Goal: Information Seeking & Learning: Find specific fact

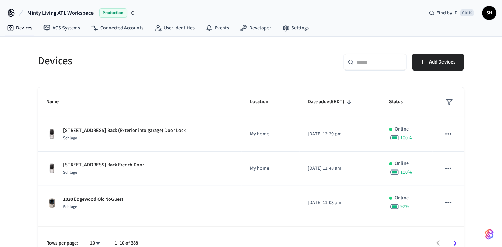
click at [358, 64] on input "text" at bounding box center [380, 62] width 46 height 7
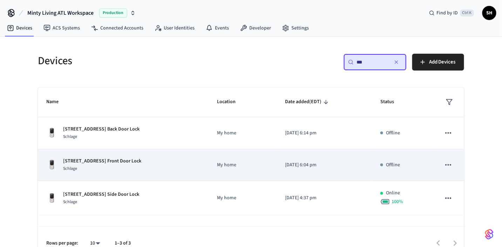
type input "***"
click at [165, 165] on div "190 Berean Ave Front Door Lock Schlage" at bounding box center [123, 165] width 154 height 15
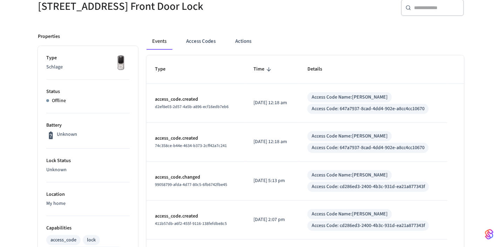
scroll to position [70, 0]
click at [194, 40] on button "Access Codes" at bounding box center [201, 41] width 41 height 17
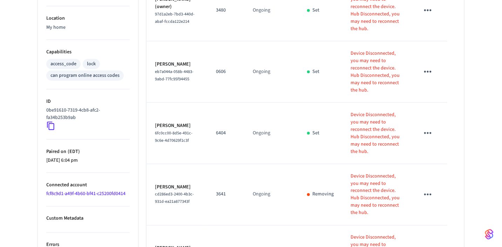
scroll to position [250, 0]
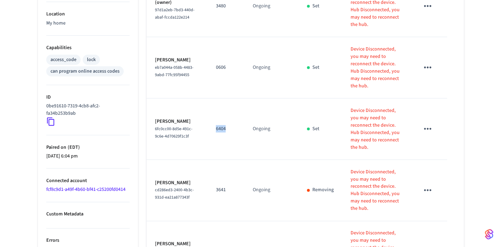
drag, startPoint x: 223, startPoint y: 114, endPoint x: 209, endPoint y: 109, distance: 14.7
click at [209, 109] on td "6404" at bounding box center [226, 129] width 37 height 61
drag, startPoint x: 209, startPoint y: 109, endPoint x: 243, endPoint y: 131, distance: 40.4
click at [245, 131] on td "Ongoing" at bounding box center [272, 129] width 54 height 61
drag, startPoint x: 224, startPoint y: 114, endPoint x: 209, endPoint y: 113, distance: 14.8
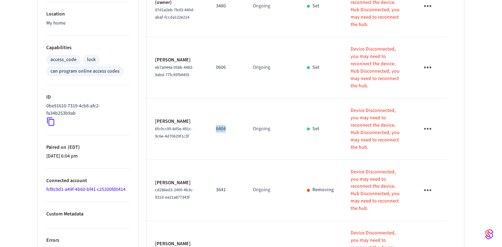
click at [209, 113] on td "6404" at bounding box center [226, 129] width 37 height 61
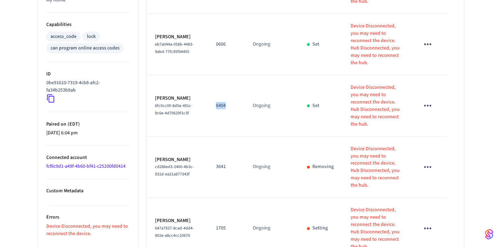
scroll to position [285, 0]
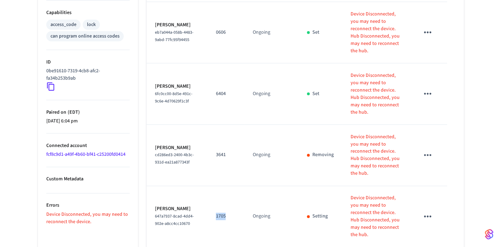
drag, startPoint x: 224, startPoint y: 186, endPoint x: 214, endPoint y: 186, distance: 10.2
click at [216, 213] on p "1705" at bounding box center [226, 216] width 20 height 7
drag, startPoint x: 214, startPoint y: 186, endPoint x: 264, endPoint y: 163, distance: 55.4
click at [264, 186] on td "Ongoing" at bounding box center [272, 216] width 54 height 61
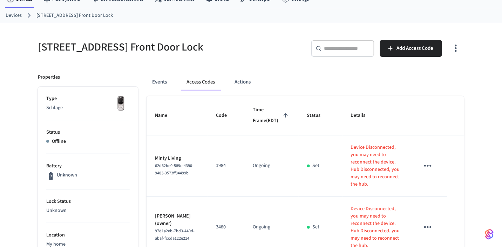
scroll to position [0, 0]
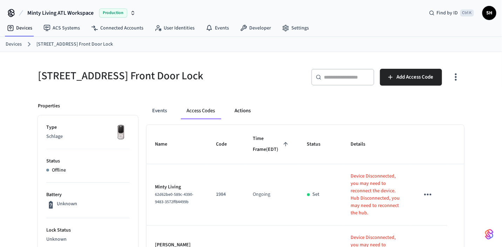
click at [242, 112] on button "Actions" at bounding box center [242, 110] width 27 height 17
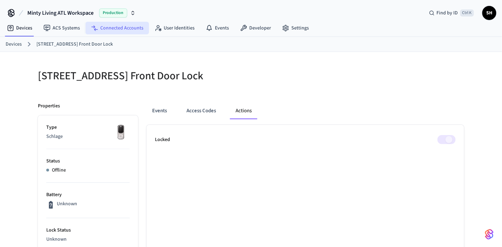
click at [112, 28] on link "Connected Accounts" at bounding box center [117, 28] width 63 height 13
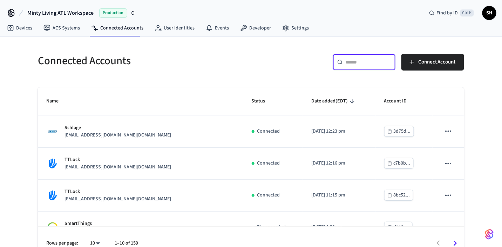
click at [363, 61] on input "text" at bounding box center [369, 62] width 46 height 7
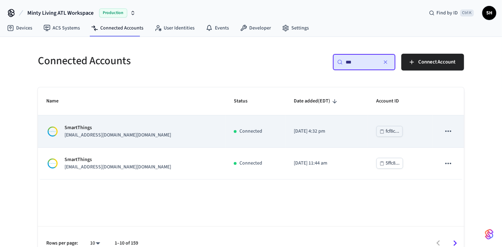
type input "***"
click at [184, 130] on div "SmartThings [EMAIL_ADDRESS][DOMAIN_NAME][DOMAIN_NAME]" at bounding box center [131, 131] width 171 height 15
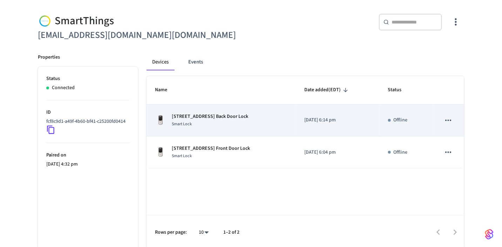
scroll to position [57, 0]
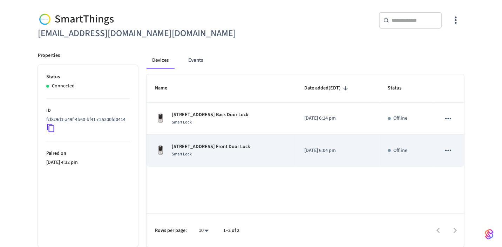
click at [258, 151] on div "190 Berean Ave Front Door Lock Smart Lock" at bounding box center [221, 150] width 133 height 15
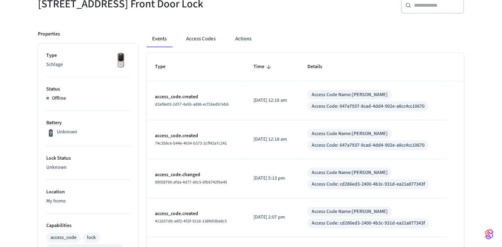
scroll to position [35, 0]
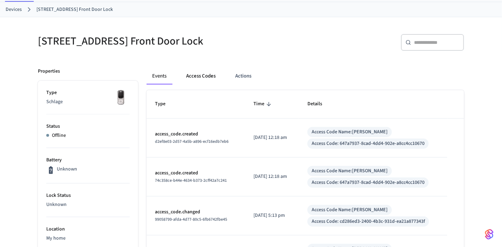
click at [196, 76] on button "Access Codes" at bounding box center [201, 76] width 41 height 17
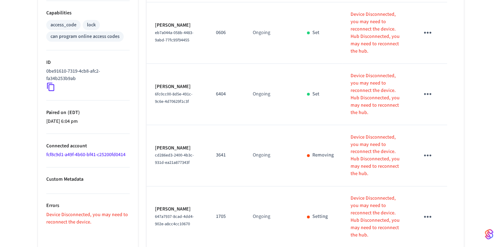
scroll to position [285, 0]
drag, startPoint x: 222, startPoint y: 79, endPoint x: 211, endPoint y: 78, distance: 11.6
click at [211, 78] on td "6404" at bounding box center [226, 93] width 37 height 61
click at [237, 91] on td "6404" at bounding box center [226, 93] width 37 height 61
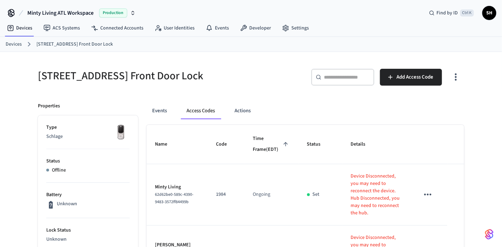
scroll to position [0, 0]
click at [163, 112] on button "Events" at bounding box center [160, 110] width 26 height 17
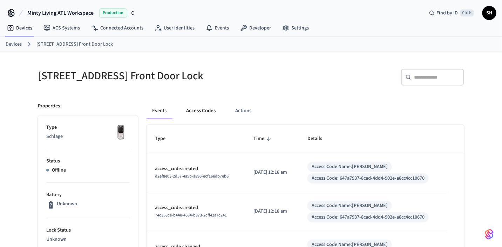
click at [193, 112] on button "Access Codes" at bounding box center [201, 110] width 41 height 17
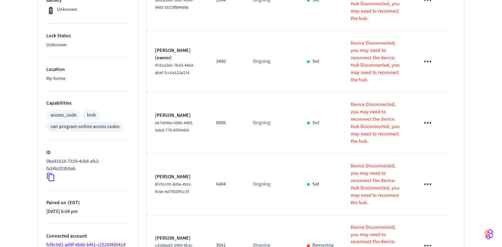
scroll to position [175, 0]
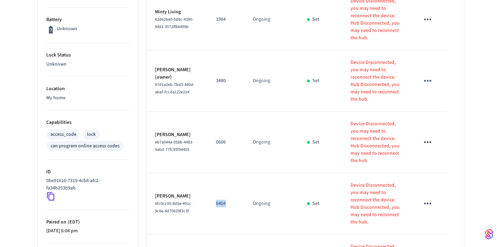
drag, startPoint x: 222, startPoint y: 188, endPoint x: 213, endPoint y: 187, distance: 8.8
click at [216, 200] on p "6404" at bounding box center [226, 203] width 20 height 7
drag, startPoint x: 213, startPoint y: 187, endPoint x: 242, endPoint y: 205, distance: 33.8
click at [242, 205] on tr "Marissa Palmor 6fc0cc00-8d5e-491c-9c6e-4d70629f1c3f 6404 Ongoing Set Device Dis…" at bounding box center [306, 203] width 318 height 61
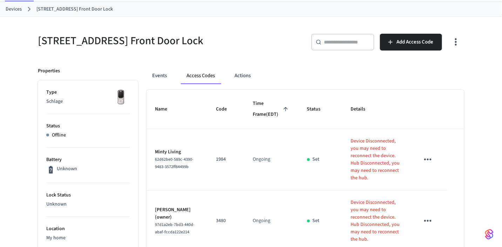
scroll to position [35, 0]
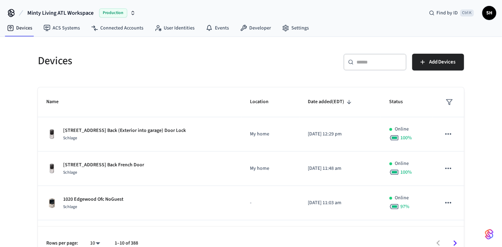
click at [372, 60] on input "text" at bounding box center [380, 62] width 46 height 7
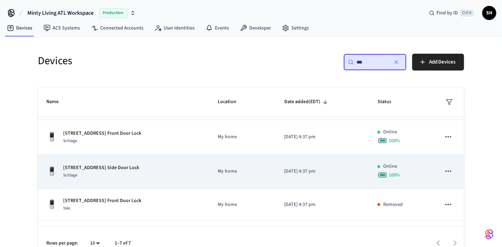
scroll to position [70, 0]
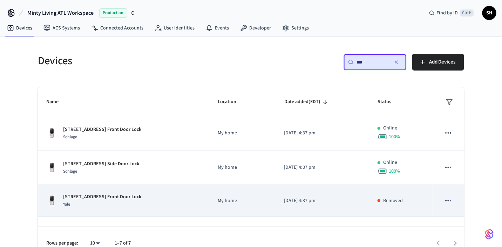
type input "***"
click at [446, 201] on icon "sticky table" at bounding box center [448, 200] width 9 height 9
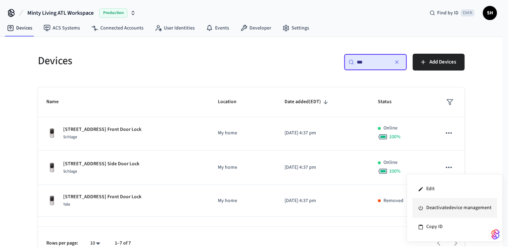
click at [448, 208] on li "Deactivate device management" at bounding box center [454, 208] width 85 height 19
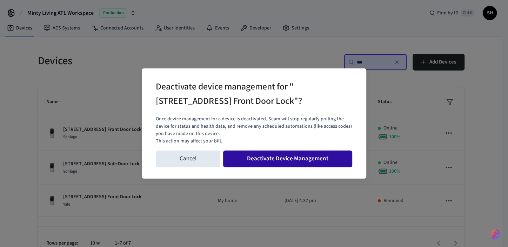
click at [309, 159] on button "Deactivate Device Management" at bounding box center [287, 159] width 129 height 17
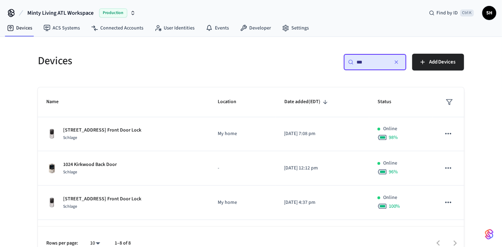
scroll to position [0, 0]
click at [115, 28] on link "Connected Accounts" at bounding box center [117, 28] width 63 height 13
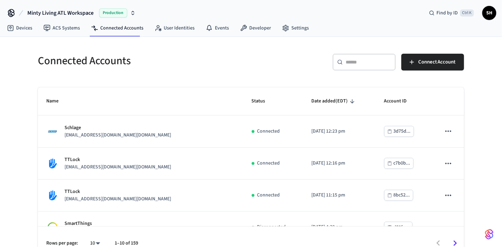
click at [359, 62] on input "text" at bounding box center [369, 62] width 46 height 7
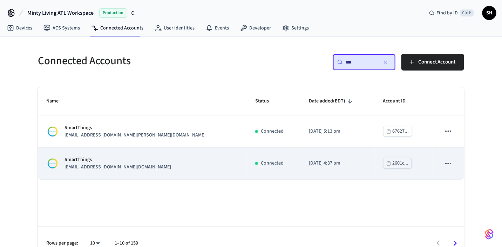
type input "***"
click at [181, 159] on div "SmartThings [EMAIL_ADDRESS][DOMAIN_NAME][DOMAIN_NAME]" at bounding box center [142, 163] width 192 height 15
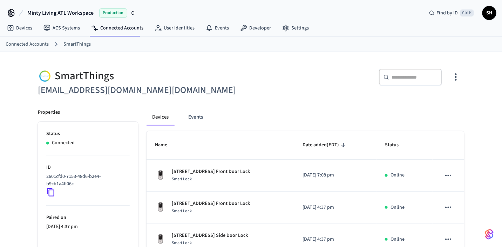
click at [30, 42] on link "Connected Accounts" at bounding box center [27, 44] width 43 height 7
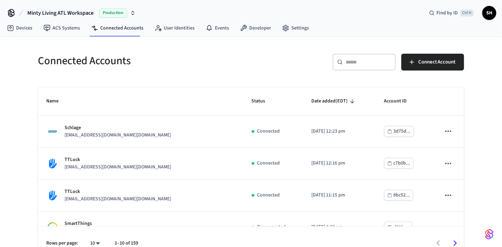
click at [361, 62] on input "text" at bounding box center [369, 62] width 46 height 7
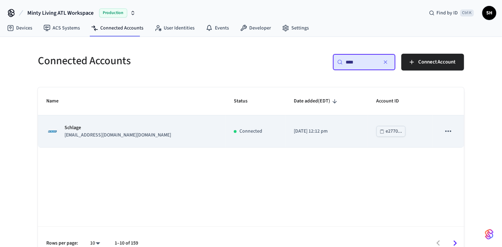
type input "****"
click at [188, 136] on div "Schlage [EMAIL_ADDRESS][DOMAIN_NAME][DOMAIN_NAME]" at bounding box center [131, 131] width 171 height 15
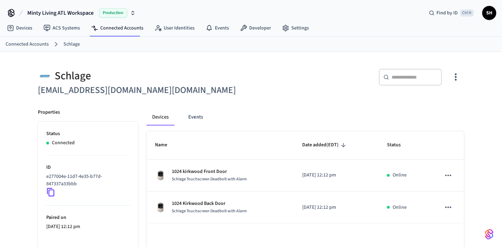
click at [32, 45] on link "Connected Accounts" at bounding box center [27, 44] width 43 height 7
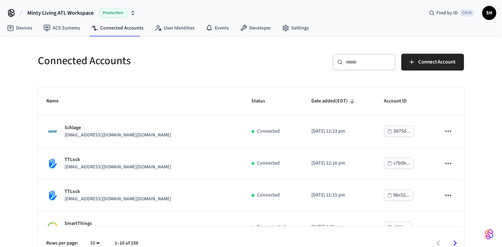
click at [360, 61] on input "text" at bounding box center [369, 62] width 46 height 7
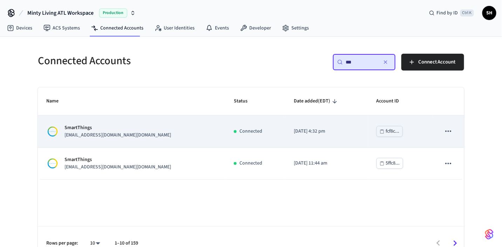
type input "***"
click at [199, 132] on div "SmartThings [EMAIL_ADDRESS][DOMAIN_NAME][DOMAIN_NAME]" at bounding box center [131, 131] width 171 height 15
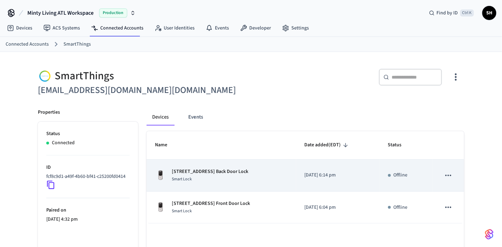
click at [265, 176] on div "[STREET_ADDRESS] Back Door Lock Smart Lock" at bounding box center [221, 175] width 133 height 15
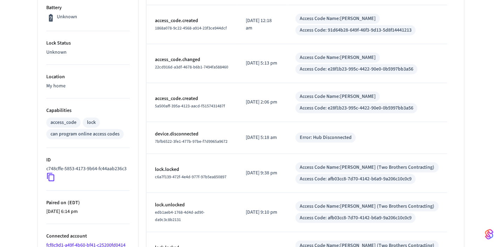
scroll to position [175, 0]
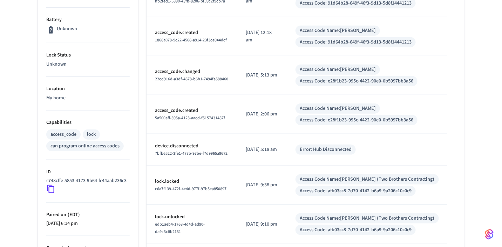
drag, startPoint x: 295, startPoint y: 148, endPoint x: 252, endPoint y: 148, distance: 43.5
click at [252, 148] on p "[DATE] 5:18 am" at bounding box center [262, 149] width 33 height 7
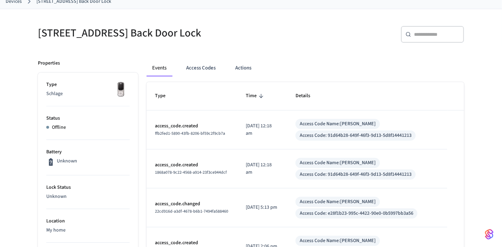
scroll to position [0, 0]
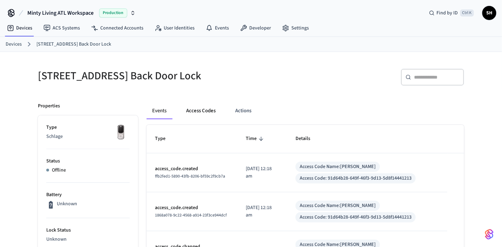
click at [202, 110] on button "Access Codes" at bounding box center [201, 110] width 41 height 17
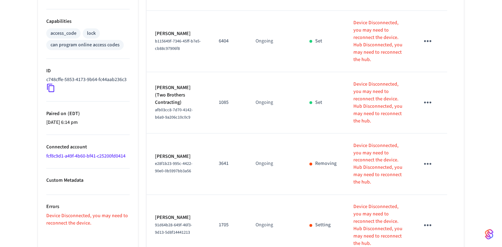
scroll to position [280, 0]
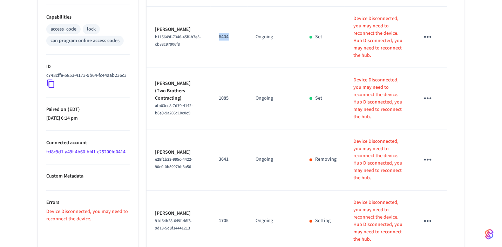
drag, startPoint x: 225, startPoint y: 28, endPoint x: 215, endPoint y: 28, distance: 9.8
click at [219, 33] on p "6404" at bounding box center [229, 36] width 20 height 7
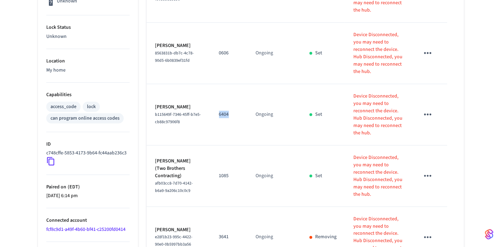
scroll to position [210, 0]
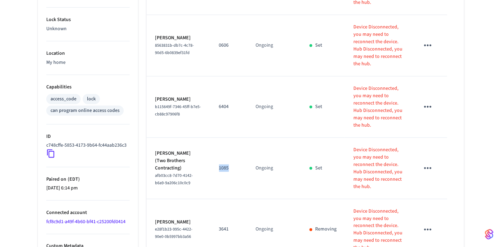
drag, startPoint x: 214, startPoint y: 152, endPoint x: 224, endPoint y: 153, distance: 9.9
click at [224, 165] on p "1085" at bounding box center [229, 168] width 20 height 7
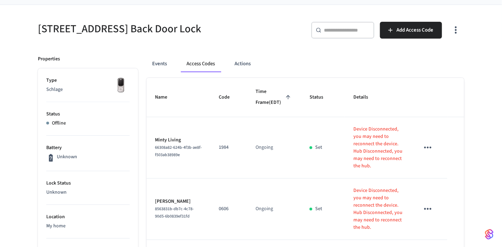
scroll to position [35, 0]
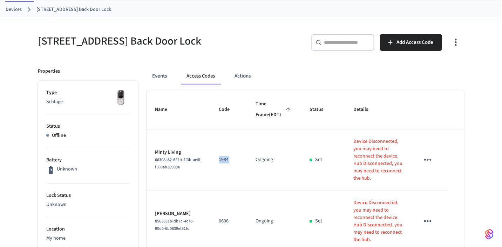
drag, startPoint x: 214, startPoint y: 166, endPoint x: 231, endPoint y: 166, distance: 16.5
click at [231, 163] on p "1984" at bounding box center [229, 159] width 20 height 7
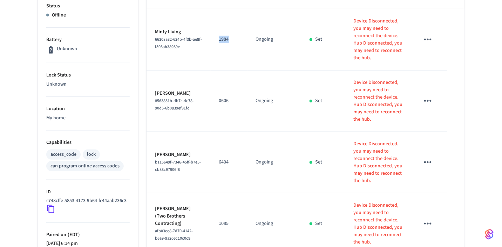
scroll to position [145, 0]
